Goal: Information Seeking & Learning: Check status

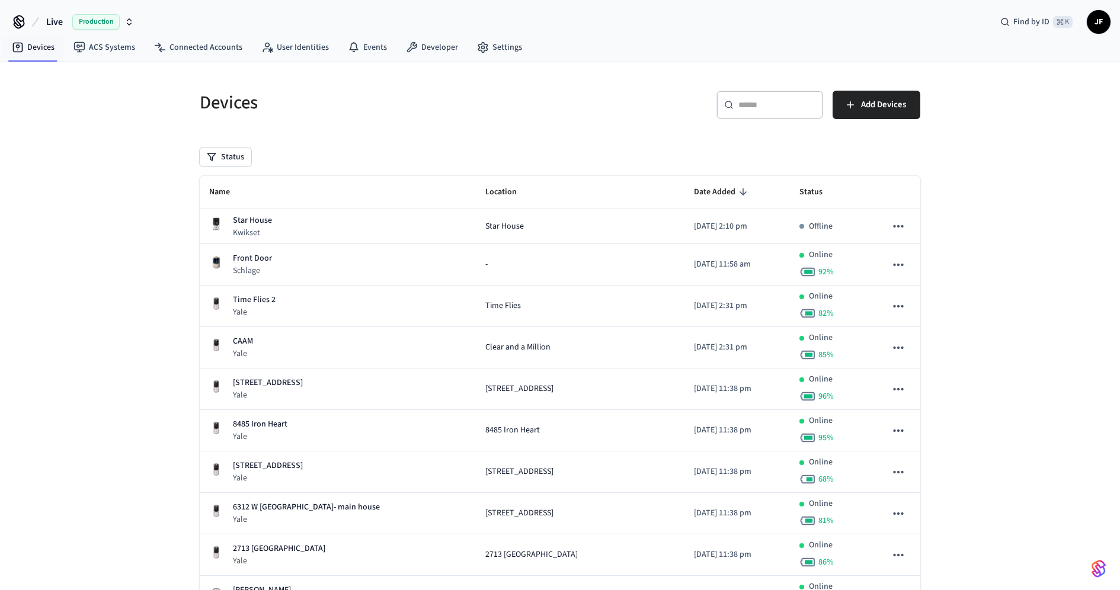
click at [47, 19] on span "Live" at bounding box center [54, 22] width 17 height 14
type input "******"
click at [49, 76] on span "Gymdesk - Production" at bounding box center [54, 76] width 79 height 12
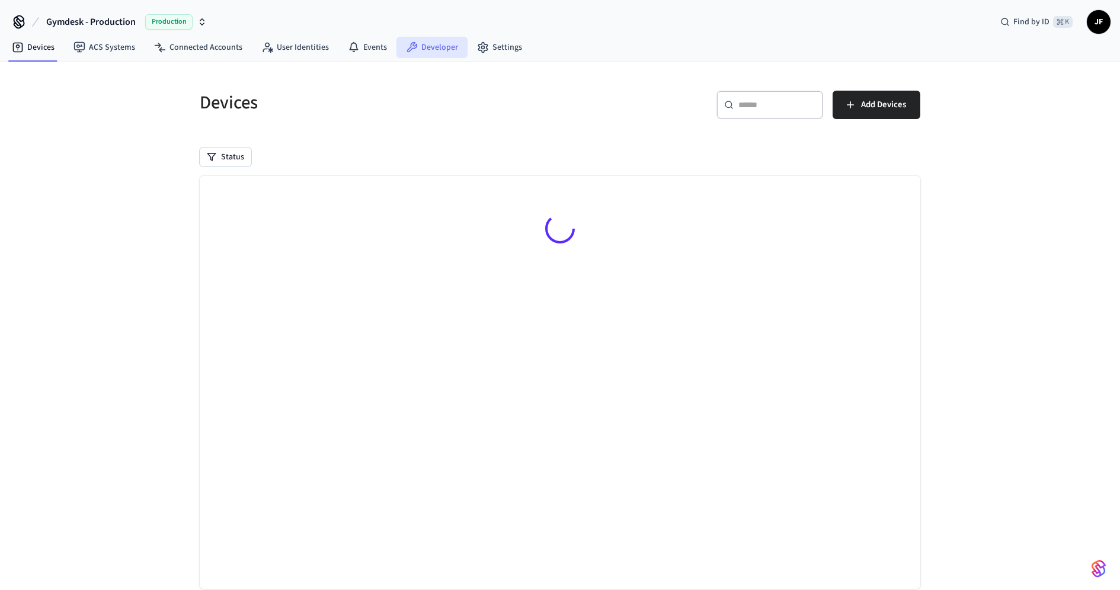
click at [421, 50] on link "Developer" at bounding box center [432, 47] width 71 height 21
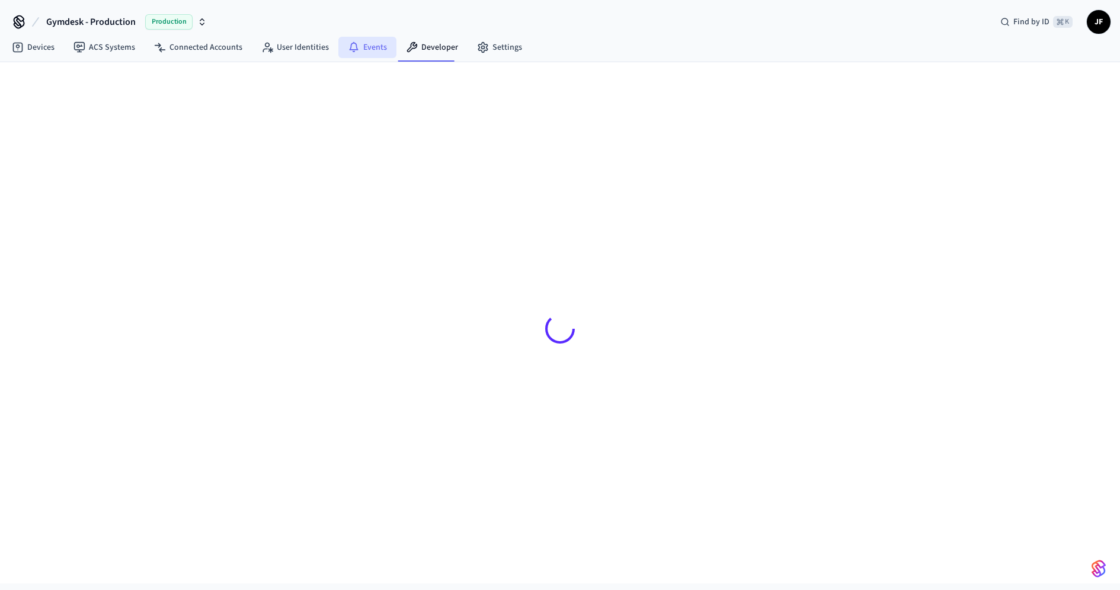
click at [363, 49] on link "Events" at bounding box center [367, 47] width 58 height 21
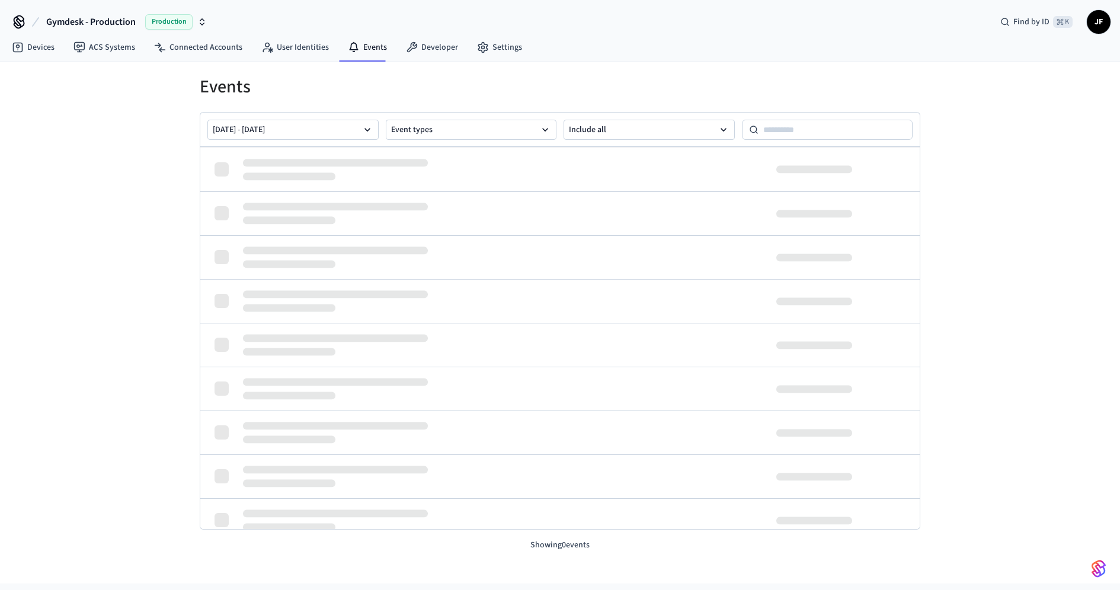
click at [664, 74] on div "Events [DATE] - [DATE] Event types Include all Showing 0 events" at bounding box center [560, 307] width 759 height 490
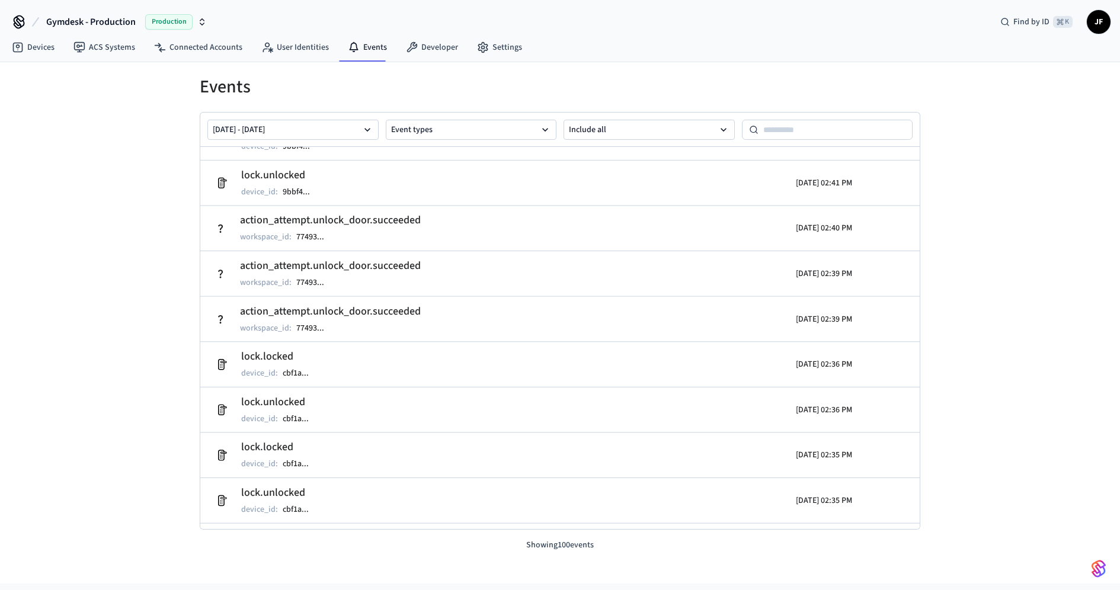
scroll to position [314, 0]
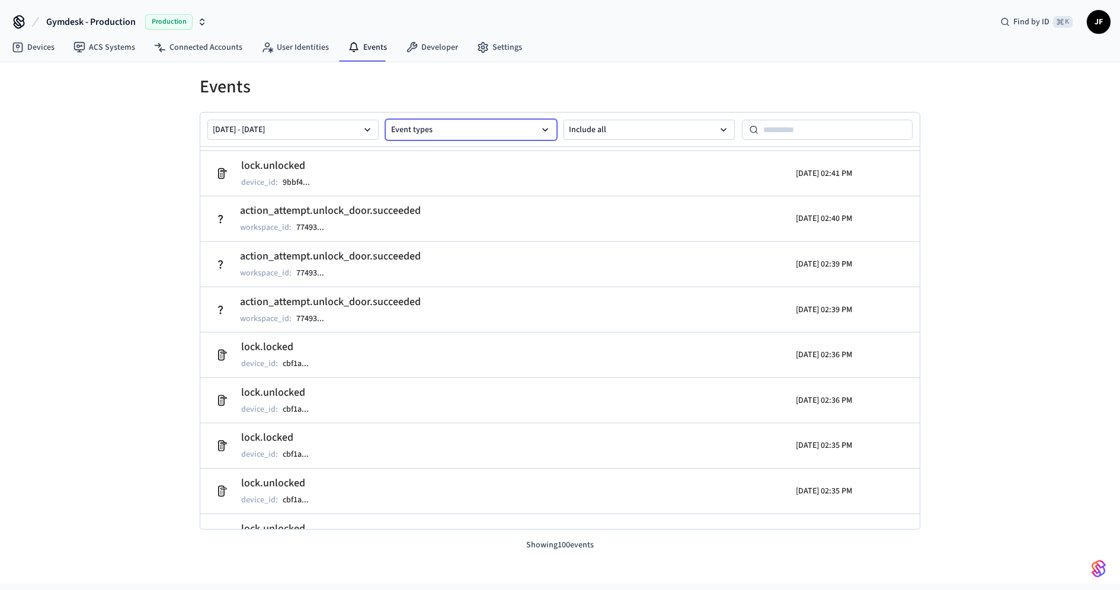
click at [464, 130] on button "Event types" at bounding box center [471, 130] width 171 height 20
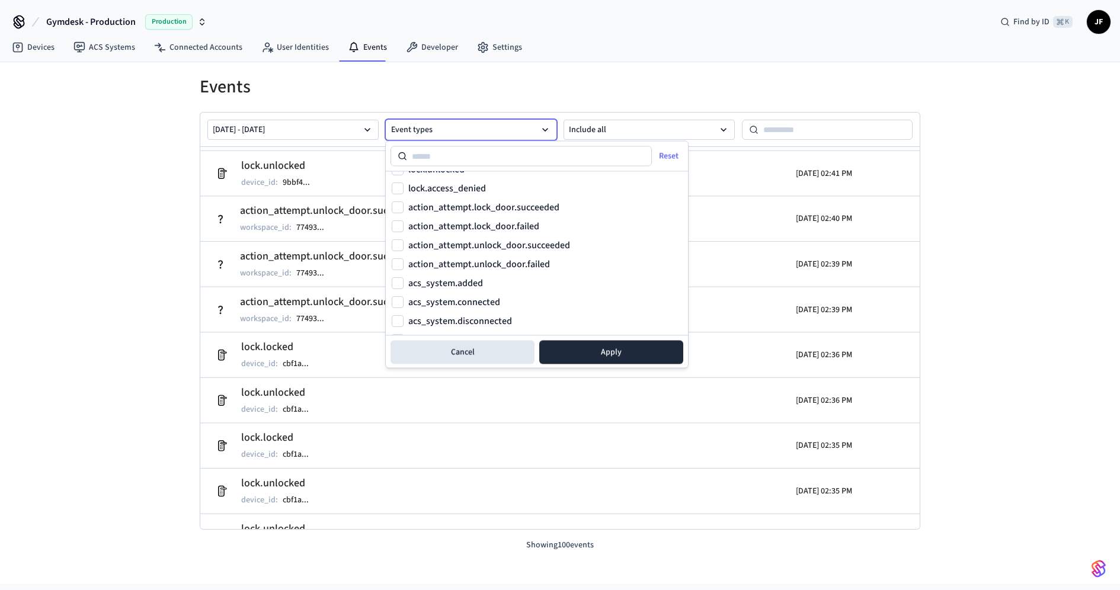
scroll to position [778, 0]
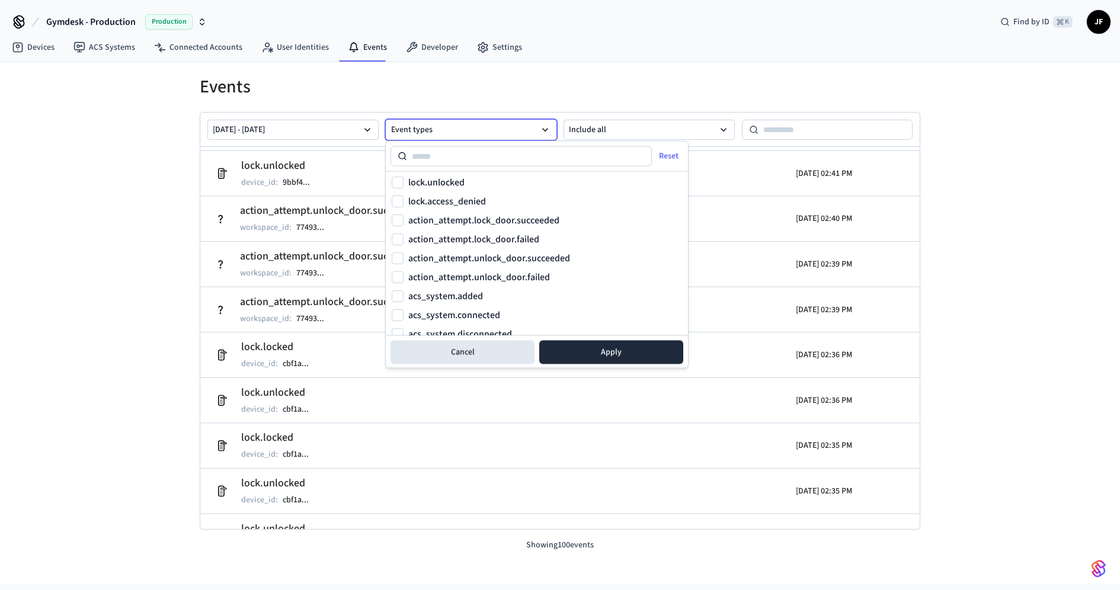
click at [511, 275] on label "action_attempt.unlock_door.failed" at bounding box center [479, 277] width 142 height 9
click at [404, 275] on button "action_attempt.unlock_door.failed" at bounding box center [398, 278] width 12 height 12
click at [603, 352] on button "Apply" at bounding box center [611, 353] width 144 height 24
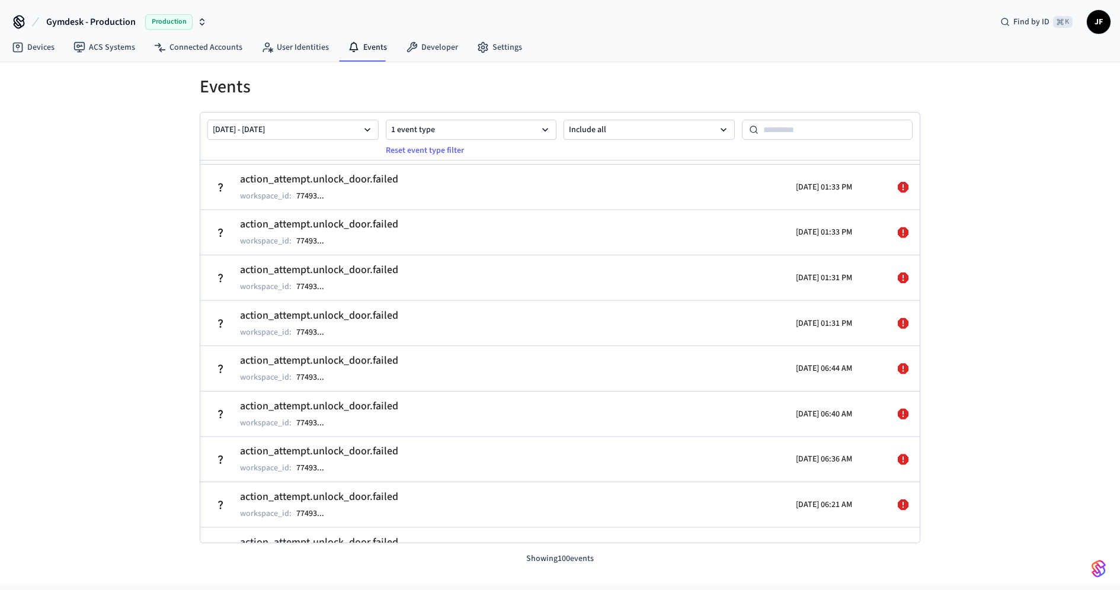
click at [1001, 132] on div "Events [DATE] - [DATE] 1 event type Reset event type filter Include all action_…" at bounding box center [560, 323] width 1120 height 522
click at [995, 67] on div "Events [DATE] - [DATE] 1 event type Reset event type filter Include all action_…" at bounding box center [560, 323] width 1120 height 522
click at [555, 72] on div "Events [DATE] - [DATE] 1 event type Reset event type filter Include all action_…" at bounding box center [560, 313] width 759 height 503
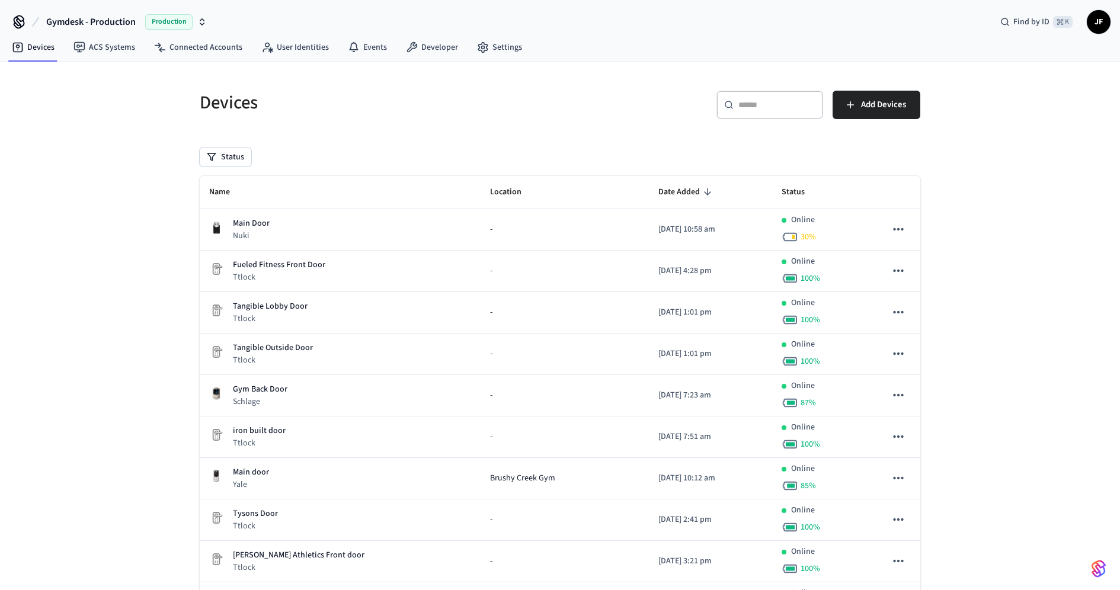
click at [772, 96] on div "​ ​" at bounding box center [770, 105] width 107 height 28
paste input "**********"
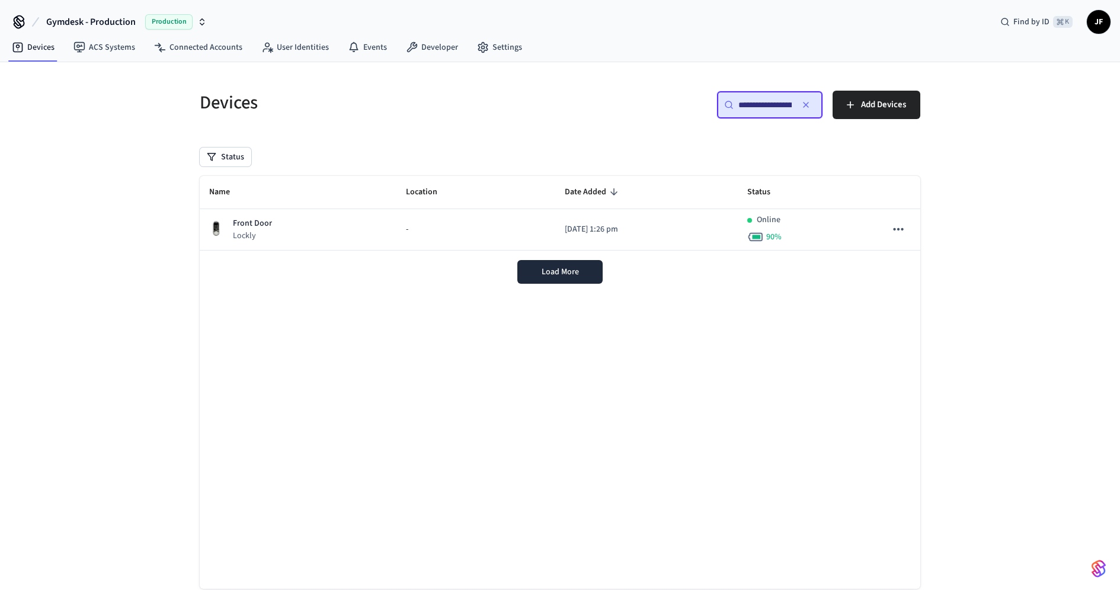
scroll to position [0, 90]
type input "**********"
click at [366, 232] on div at bounding box center [560, 231] width 721 height 110
click at [366, 232] on div "Front Door Lockly" at bounding box center [298, 230] width 178 height 24
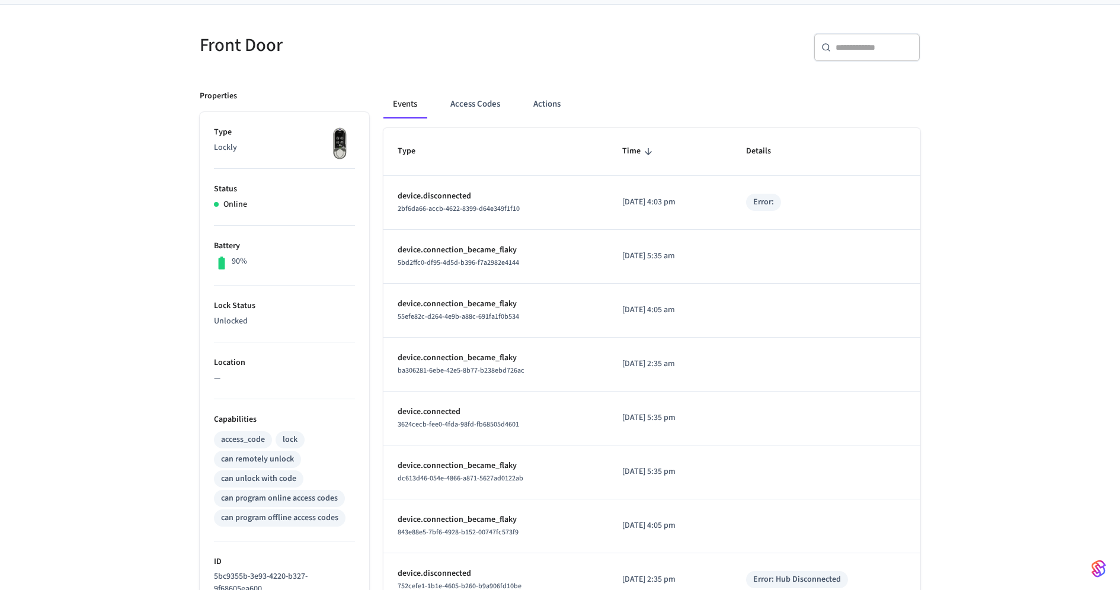
scroll to position [466, 0]
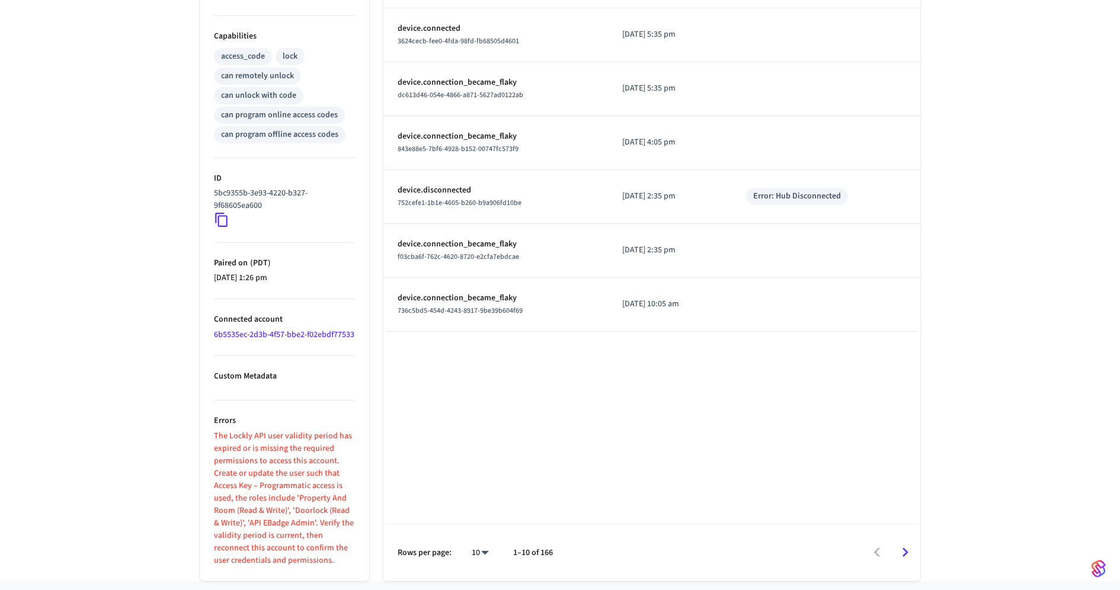
click at [487, 558] on body "Gymdesk - Production Production Find by ID ⌘ K JF Devices ACS Systems Connected…" at bounding box center [560, 76] width 1120 height 1084
click at [487, 558] on li "100" at bounding box center [475, 556] width 31 height 31
type input "***"
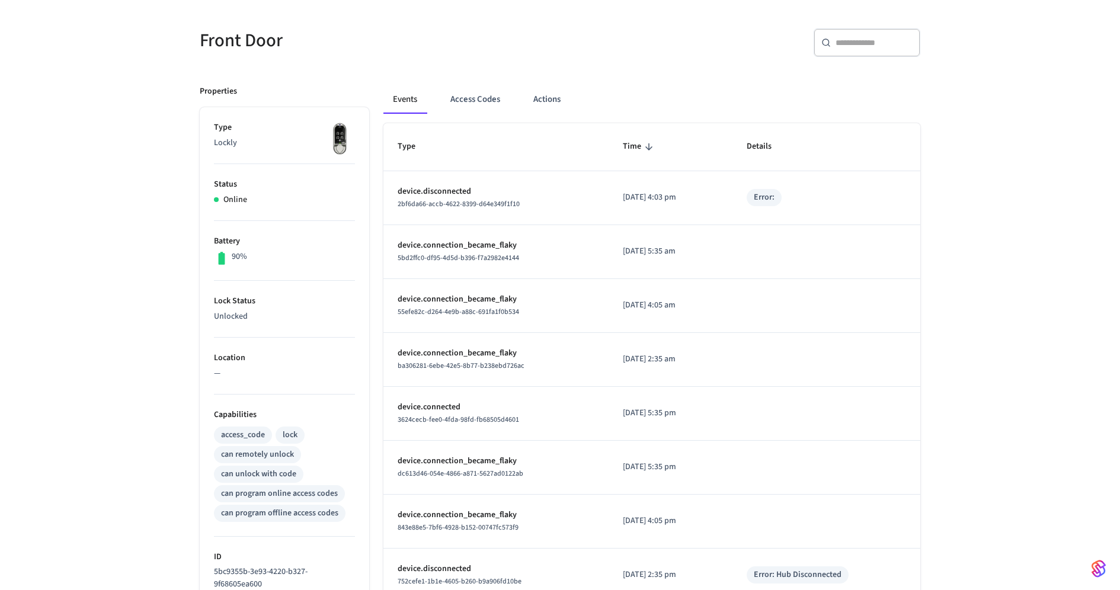
scroll to position [11, 0]
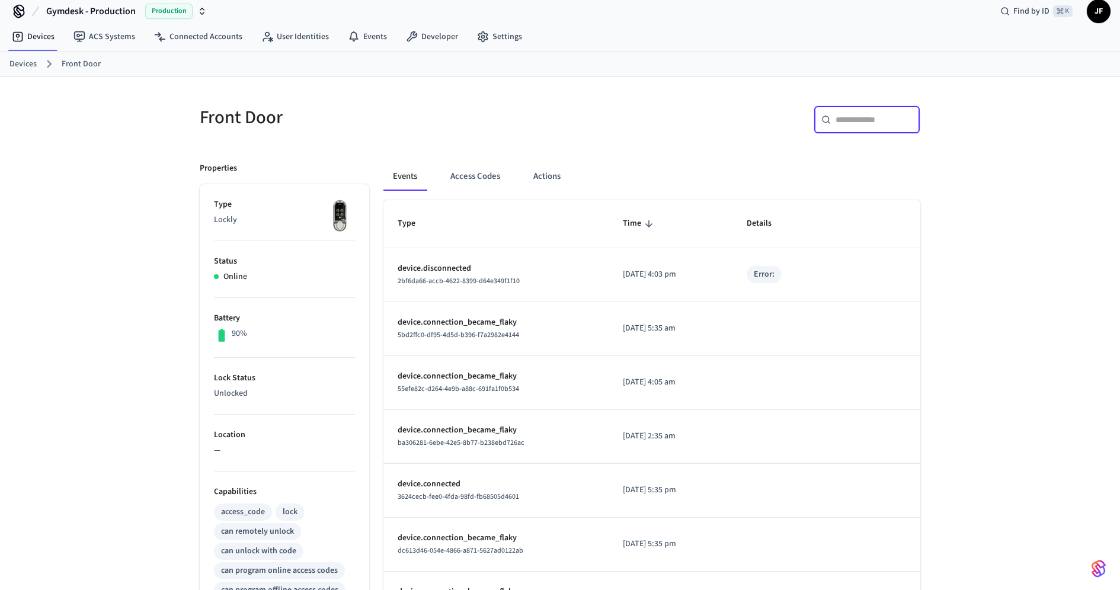
click at [860, 118] on input "text" at bounding box center [874, 120] width 77 height 12
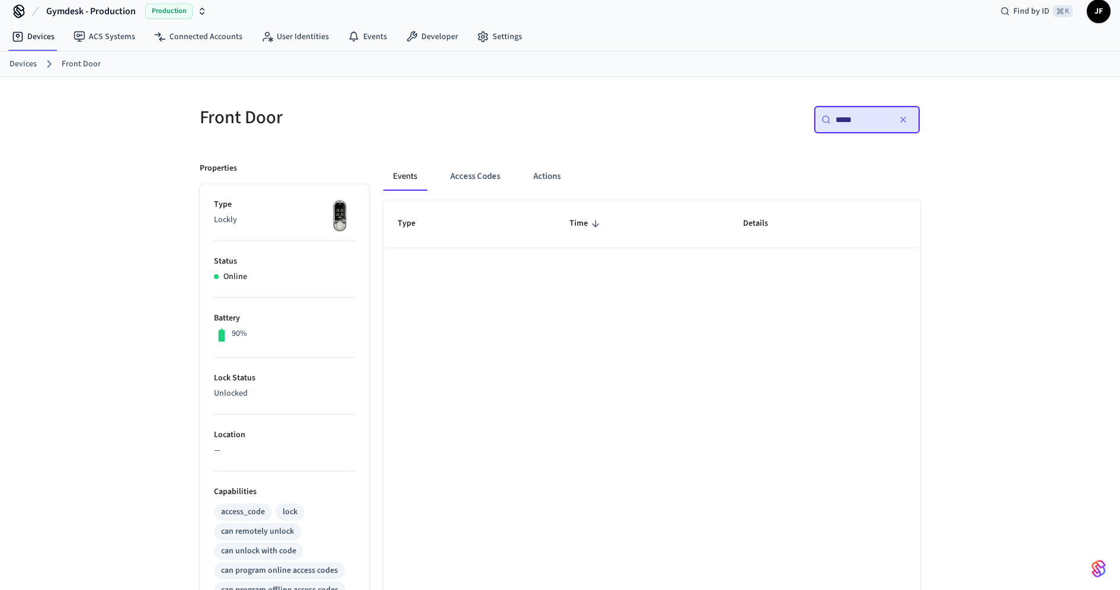
type input "******"
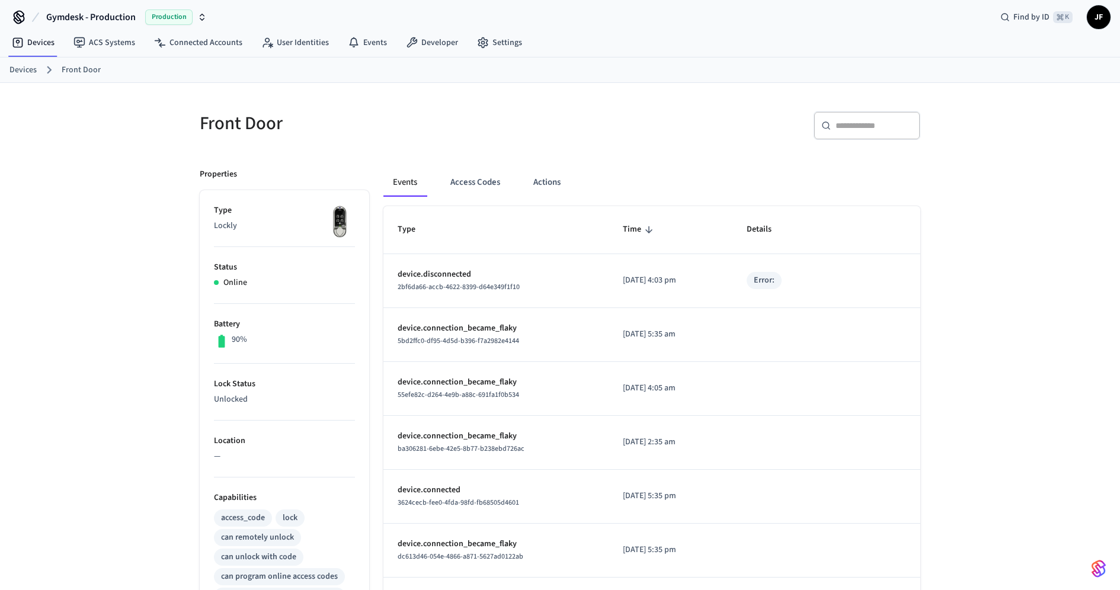
scroll to position [0, 0]
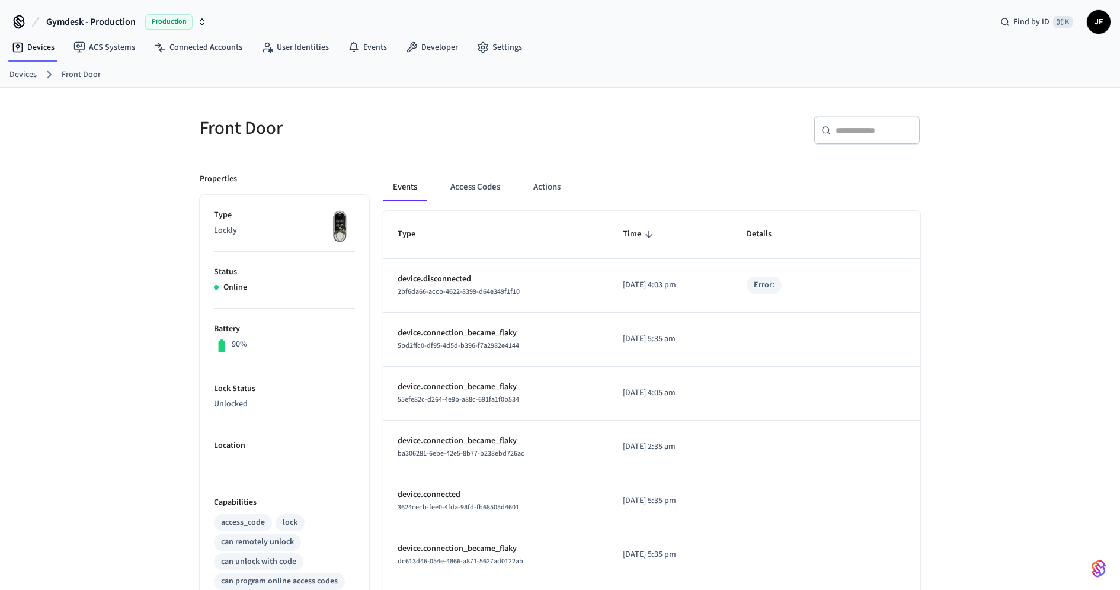
click at [857, 139] on div "​ ​" at bounding box center [867, 130] width 107 height 28
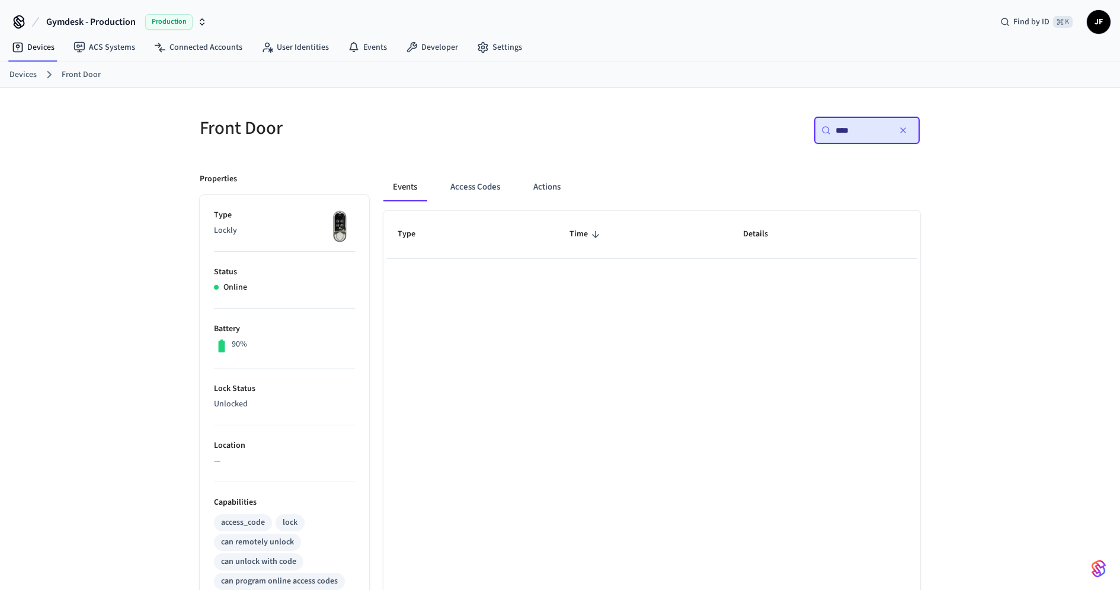
type input "****"
